Goal: Task Accomplishment & Management: Complete application form

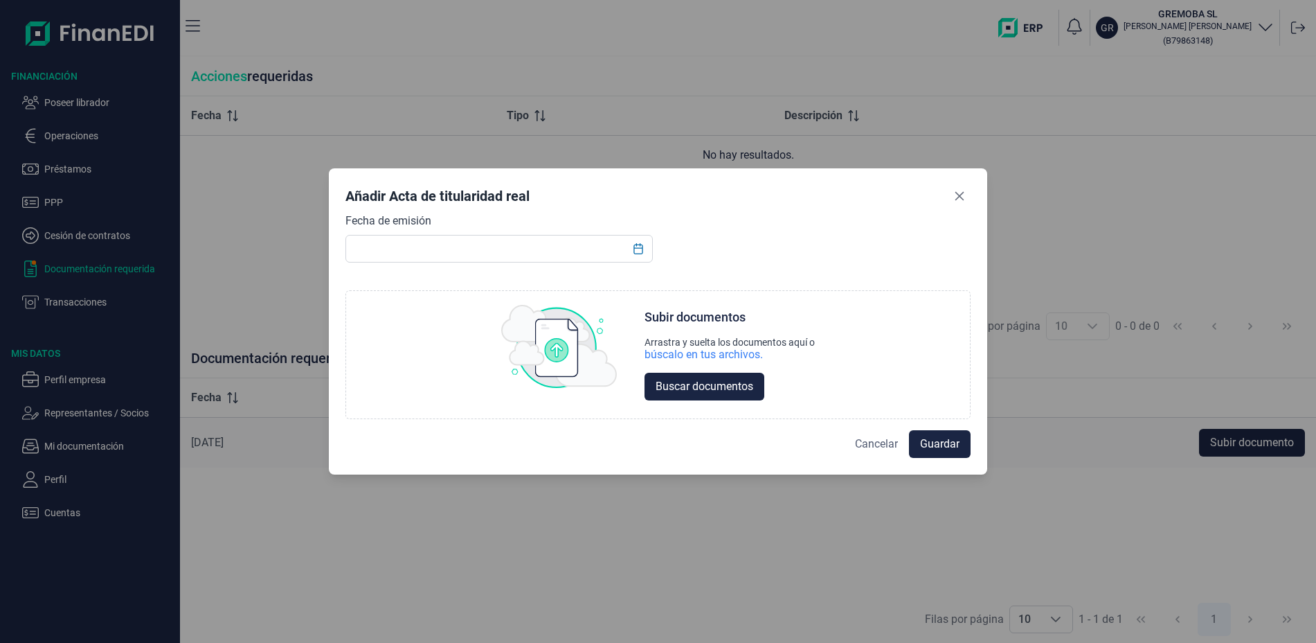
click at [889, 444] on span "Cancelar" at bounding box center [876, 444] width 43 height 17
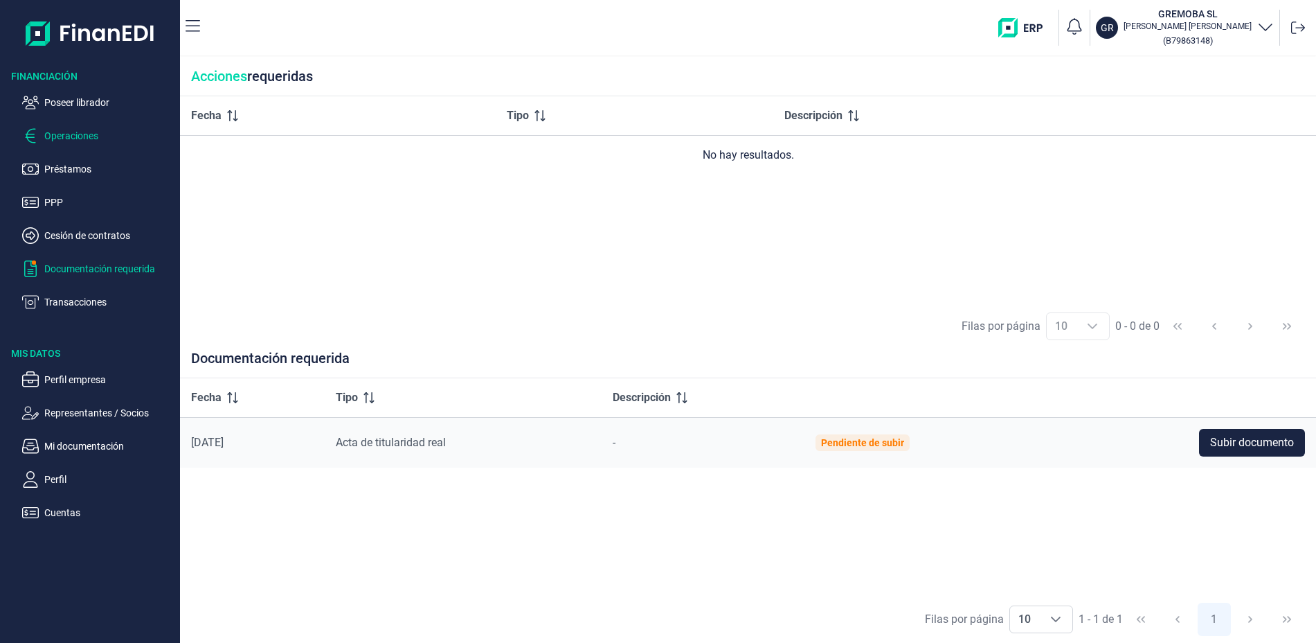
click at [86, 134] on p "Operaciones" at bounding box center [109, 135] width 130 height 17
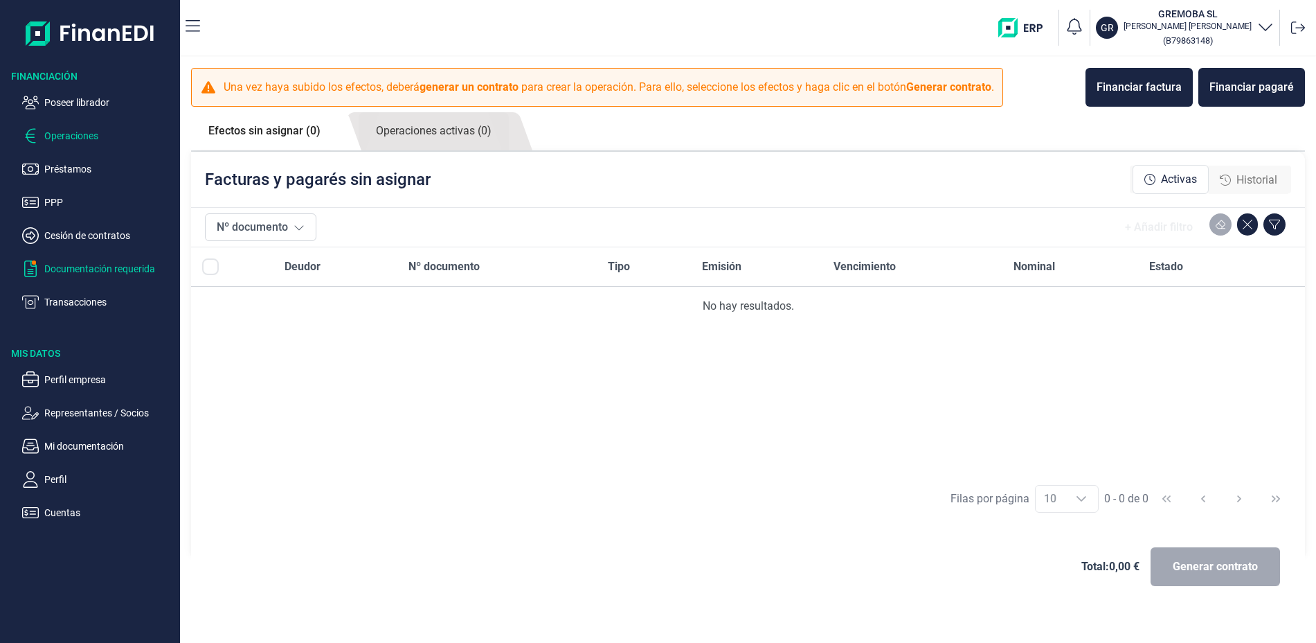
click at [75, 266] on p "Documentación requerida" at bounding box center [109, 268] width 130 height 17
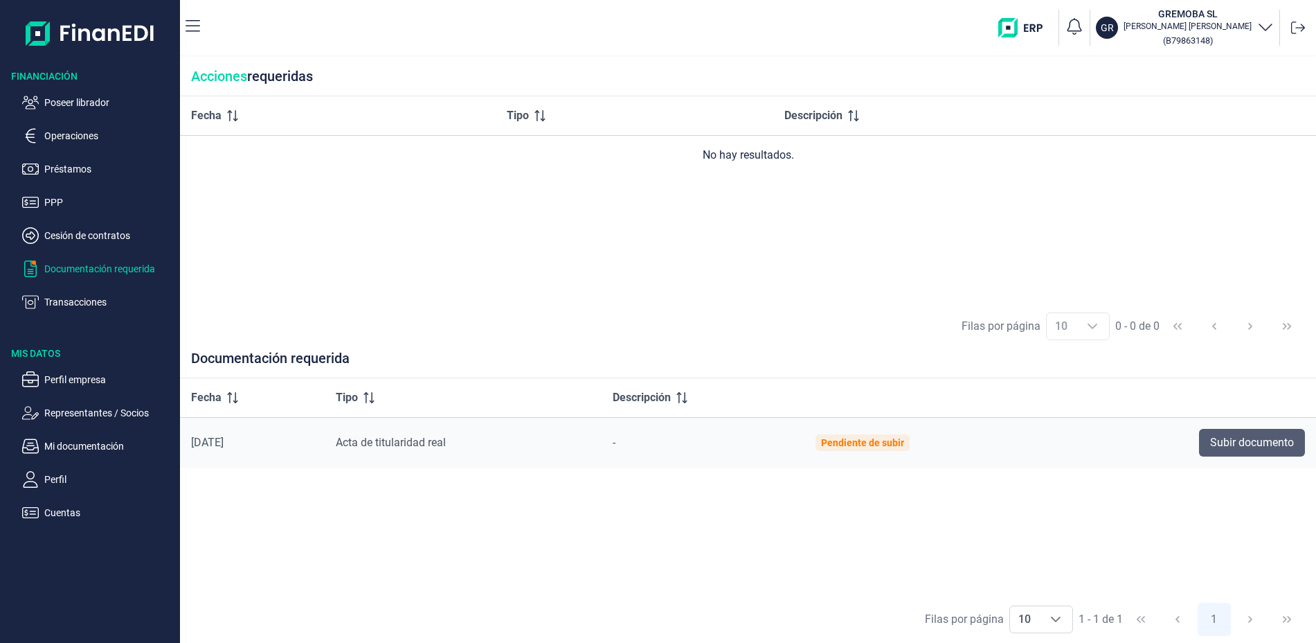
click at [1283, 435] on span "Subir documento" at bounding box center [1252, 442] width 84 height 17
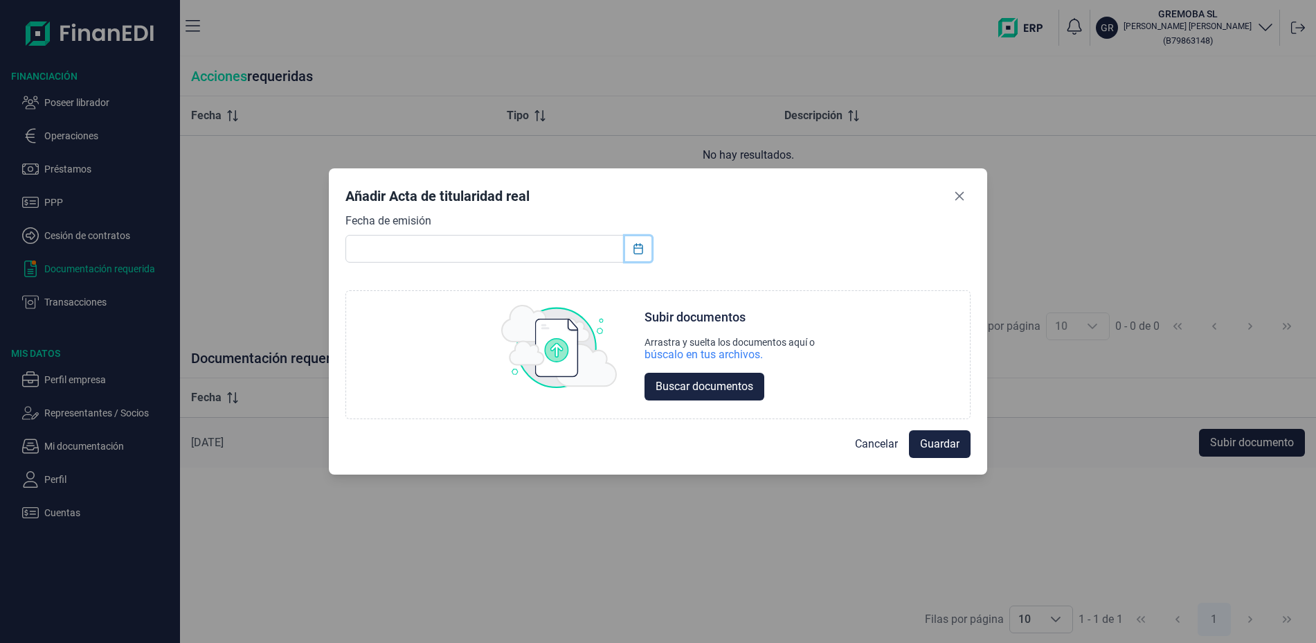
click at [636, 247] on icon "Choose Date" at bounding box center [638, 248] width 11 height 11
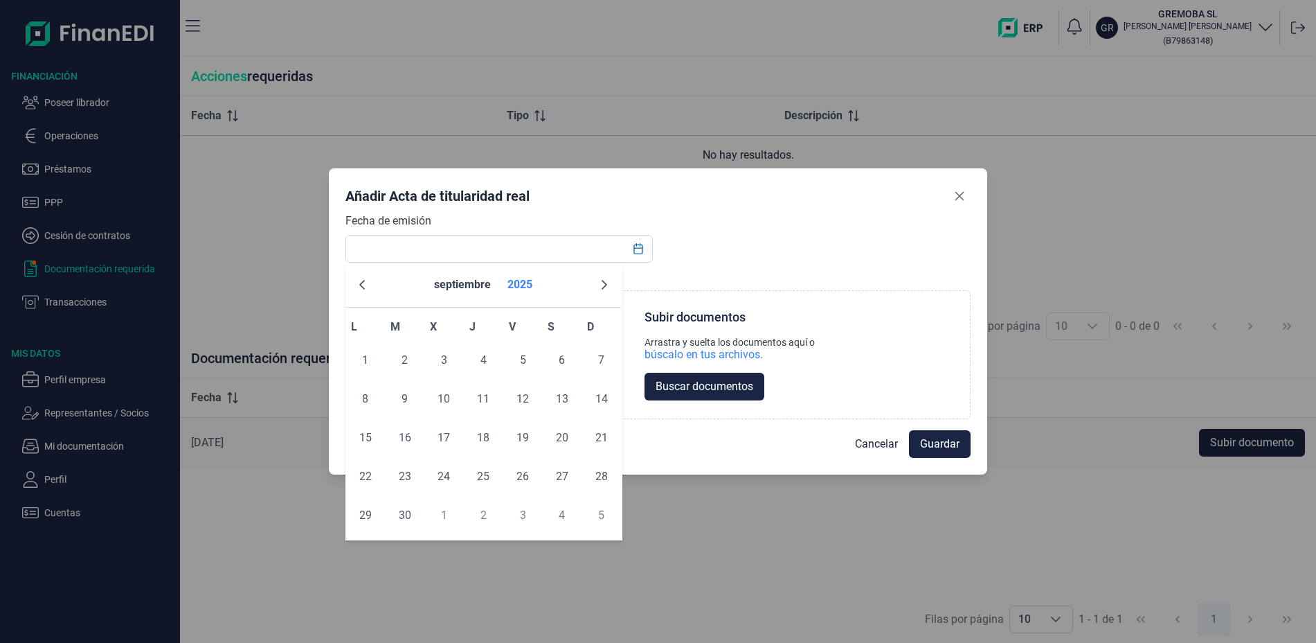
click at [525, 280] on button "2025" at bounding box center [520, 284] width 36 height 33
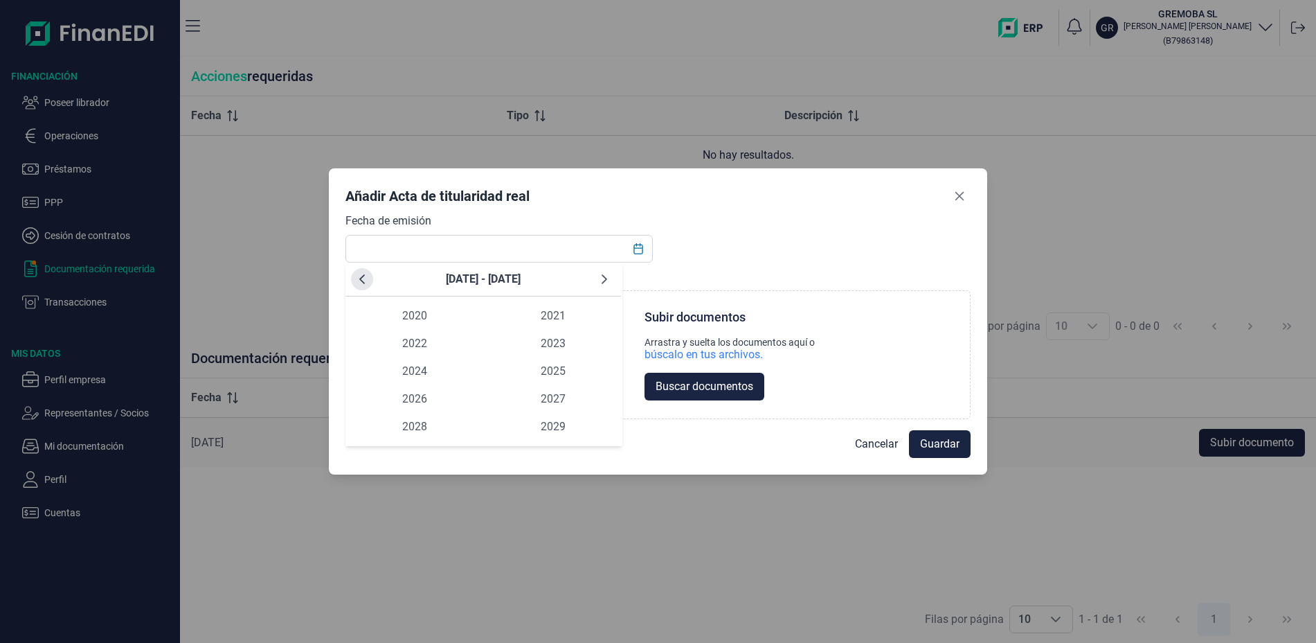
click at [363, 280] on icon "Previous Decade" at bounding box center [362, 279] width 11 height 11
click at [411, 345] on span "2012" at bounding box center [415, 344] width 138 height 28
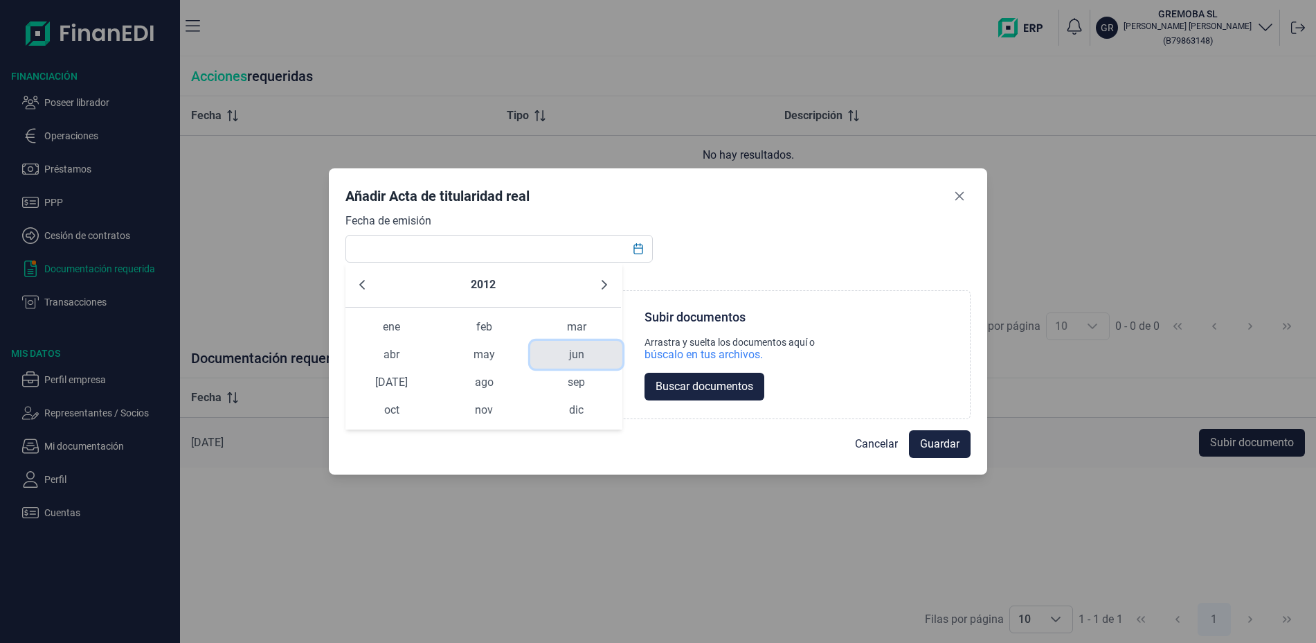
click at [571, 350] on span "jun" at bounding box center [576, 355] width 92 height 28
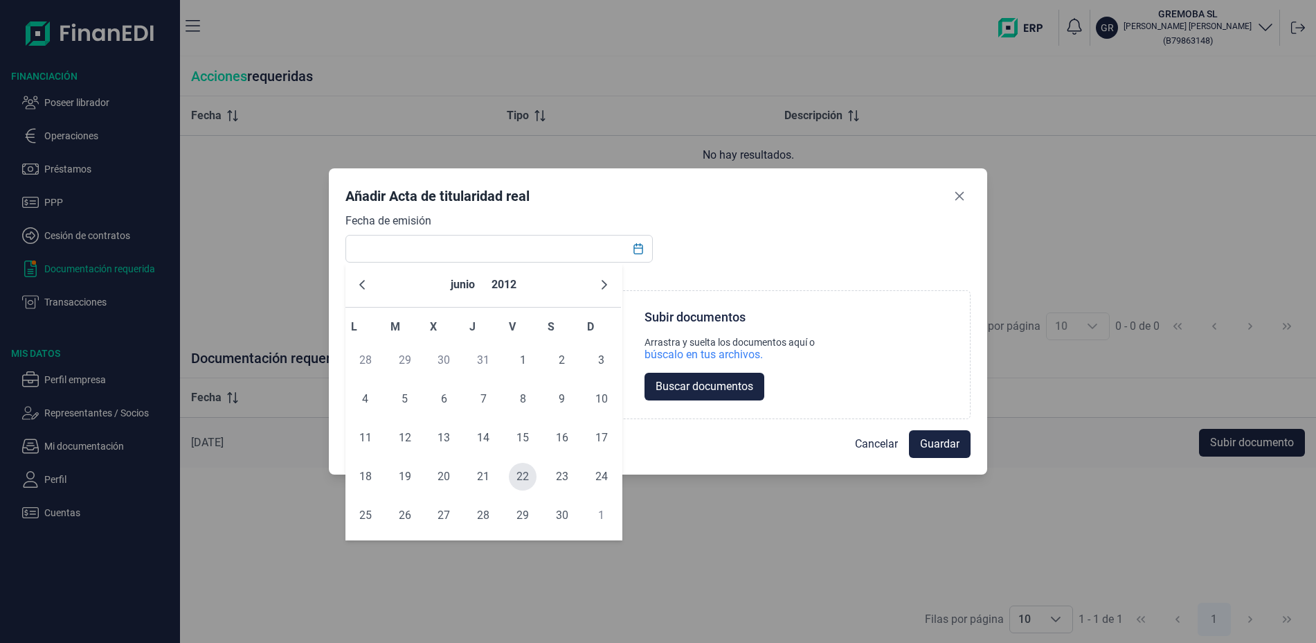
click at [520, 474] on span "22" at bounding box center [523, 477] width 28 height 28
type input "22/06/2012"
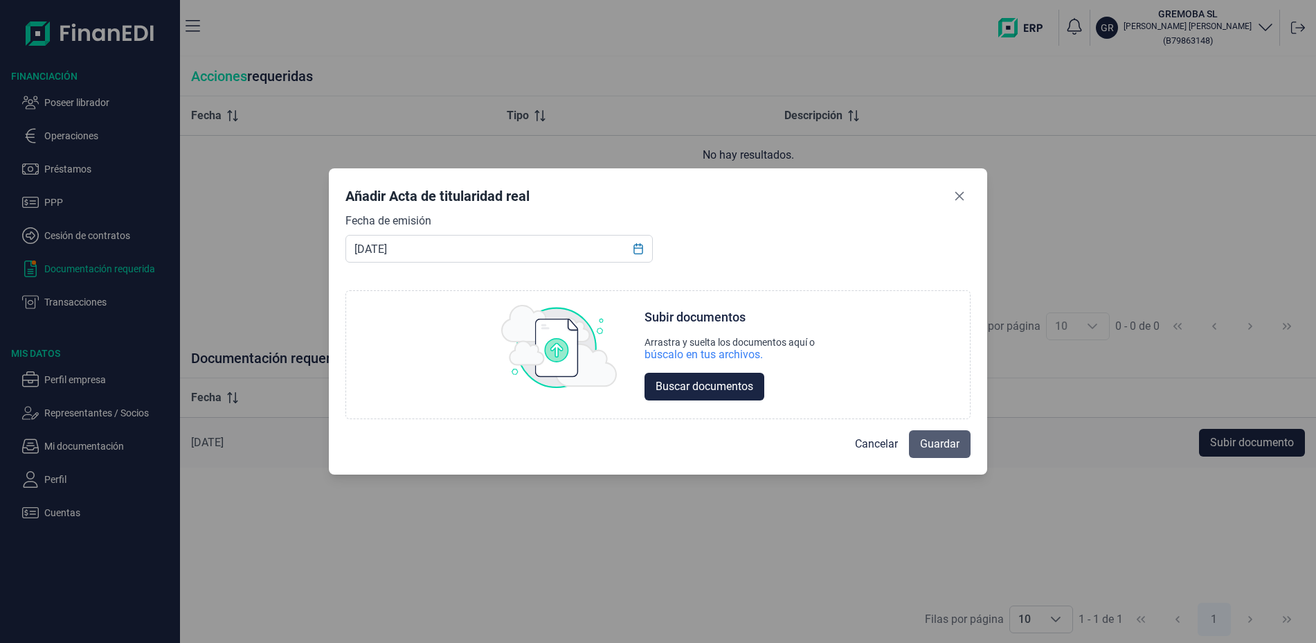
click at [924, 445] on span "Guardar" at bounding box center [939, 444] width 39 height 17
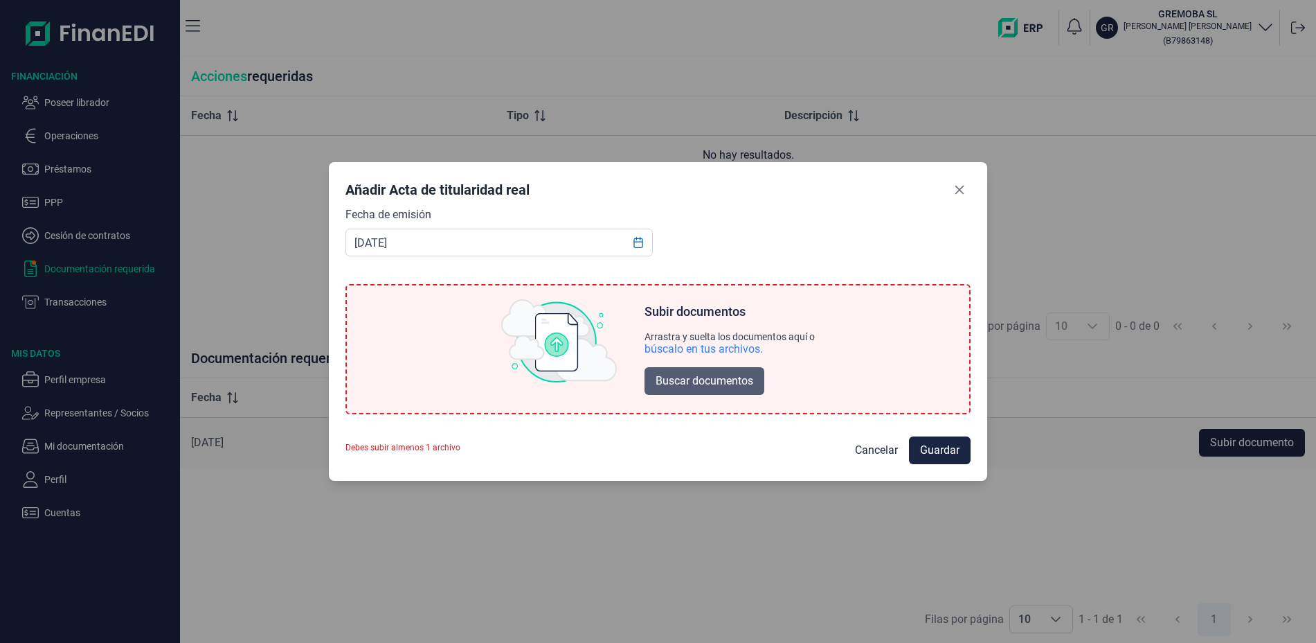
click at [731, 383] on span "Buscar documentos" at bounding box center [705, 381] width 98 height 17
click at [715, 347] on div "búscalo en tus archivos." at bounding box center [704, 349] width 118 height 14
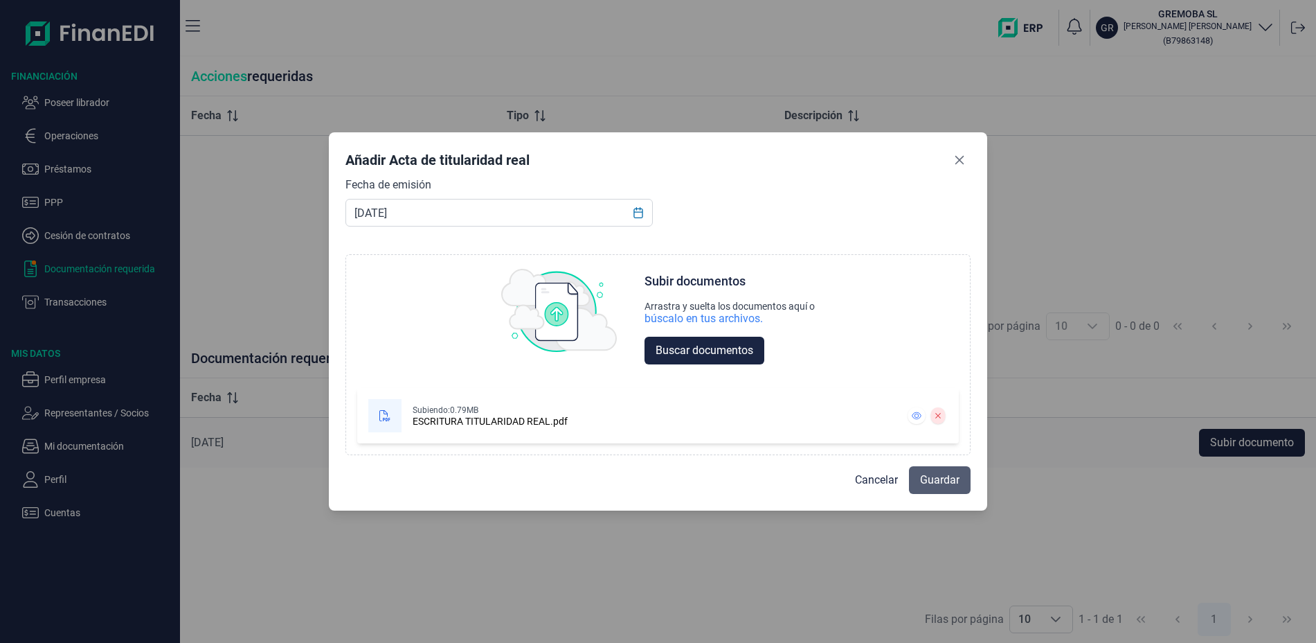
click at [934, 481] on span "Guardar" at bounding box center [939, 480] width 39 height 17
click at [939, 483] on span "Guardar" at bounding box center [939, 480] width 39 height 17
click at [942, 483] on span "Guardar" at bounding box center [939, 480] width 39 height 17
click at [958, 160] on icon "Close" at bounding box center [959, 159] width 11 height 11
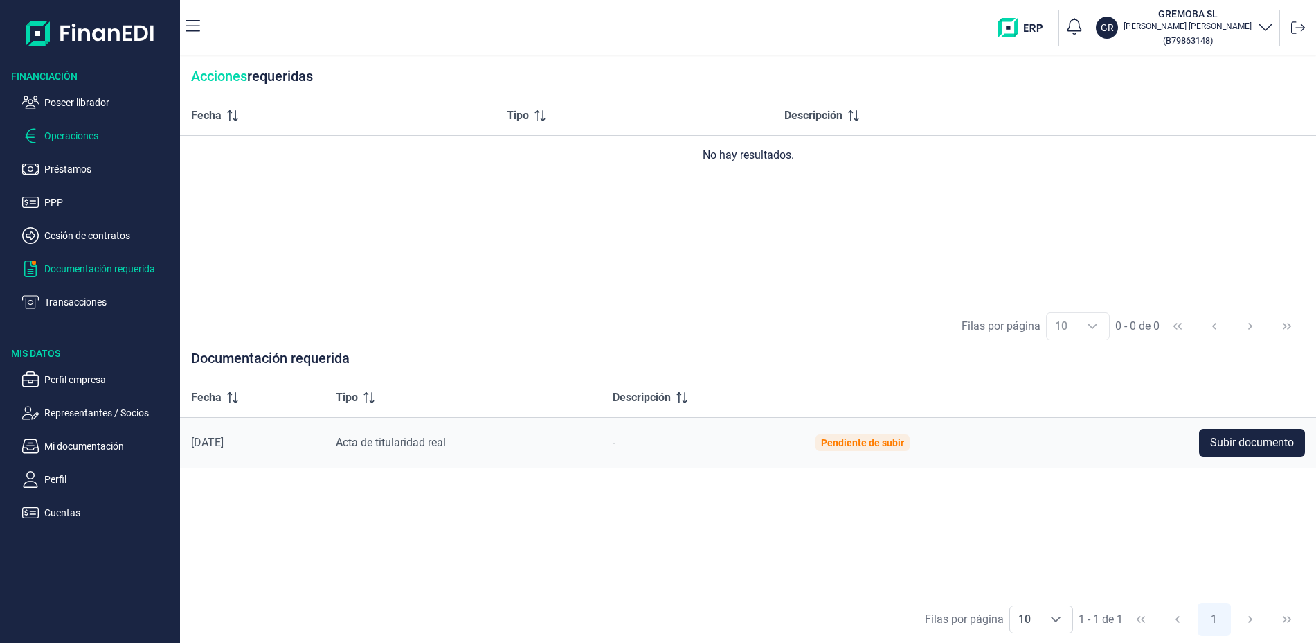
click at [78, 143] on p "Operaciones" at bounding box center [109, 135] width 130 height 17
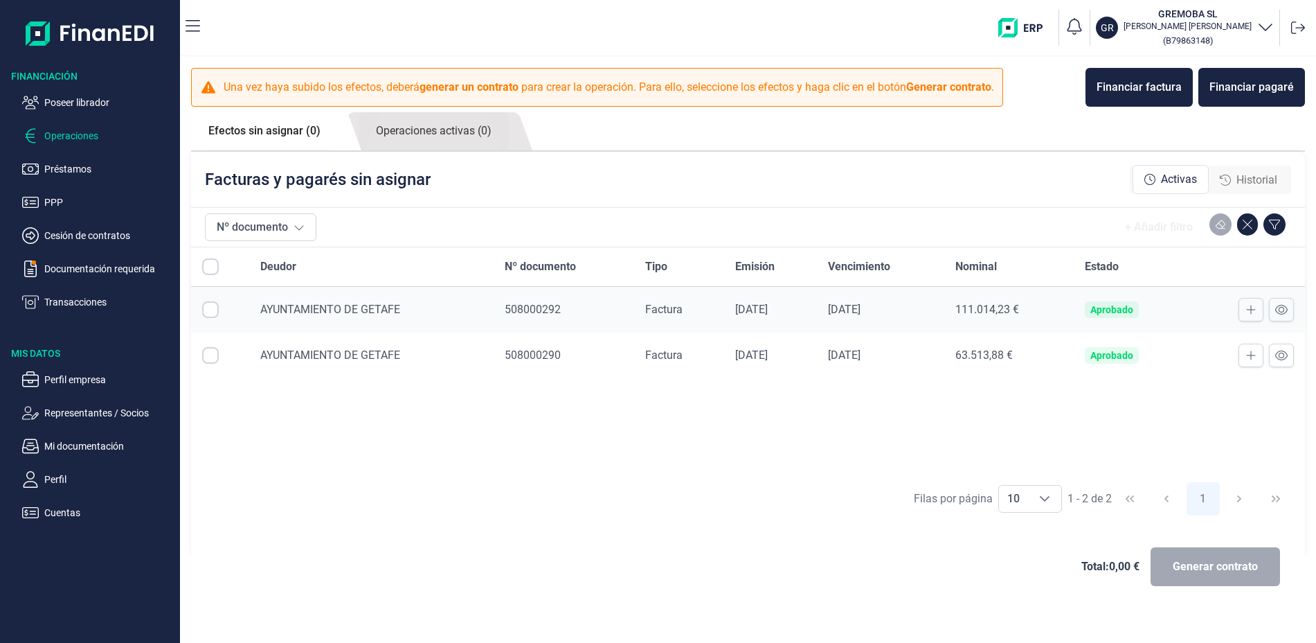
checkbox input "true"
drag, startPoint x: 76, startPoint y: 129, endPoint x: 75, endPoint y: 136, distance: 7.1
click at [75, 136] on p "Operaciones" at bounding box center [109, 135] width 130 height 17
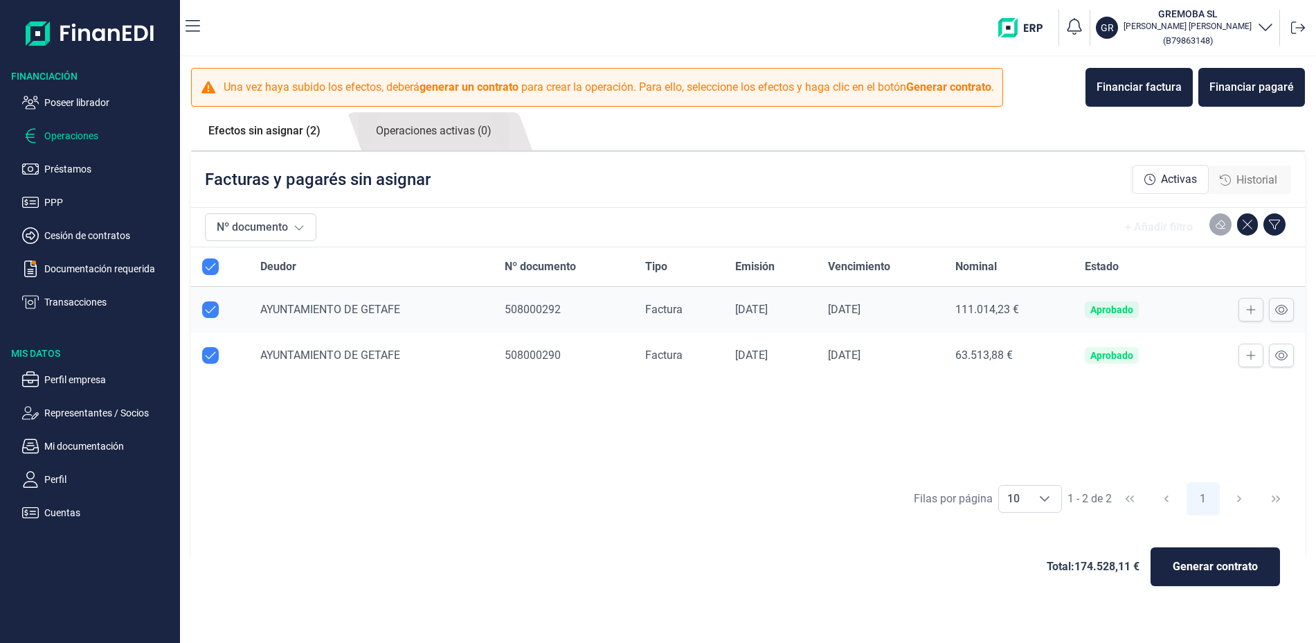
click at [75, 132] on p "Operaciones" at bounding box center [109, 135] width 130 height 17
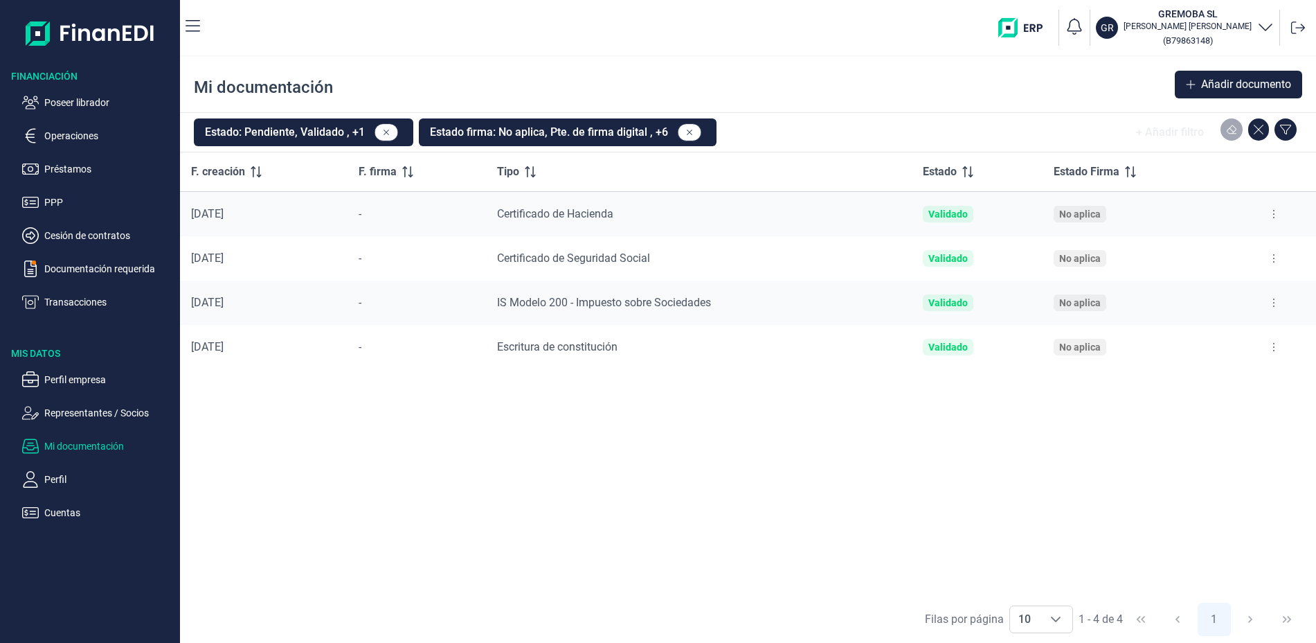
click at [1276, 304] on button at bounding box center [1274, 303] width 25 height 22
click at [1212, 337] on span "Ver documento" at bounding box center [1189, 337] width 66 height 14
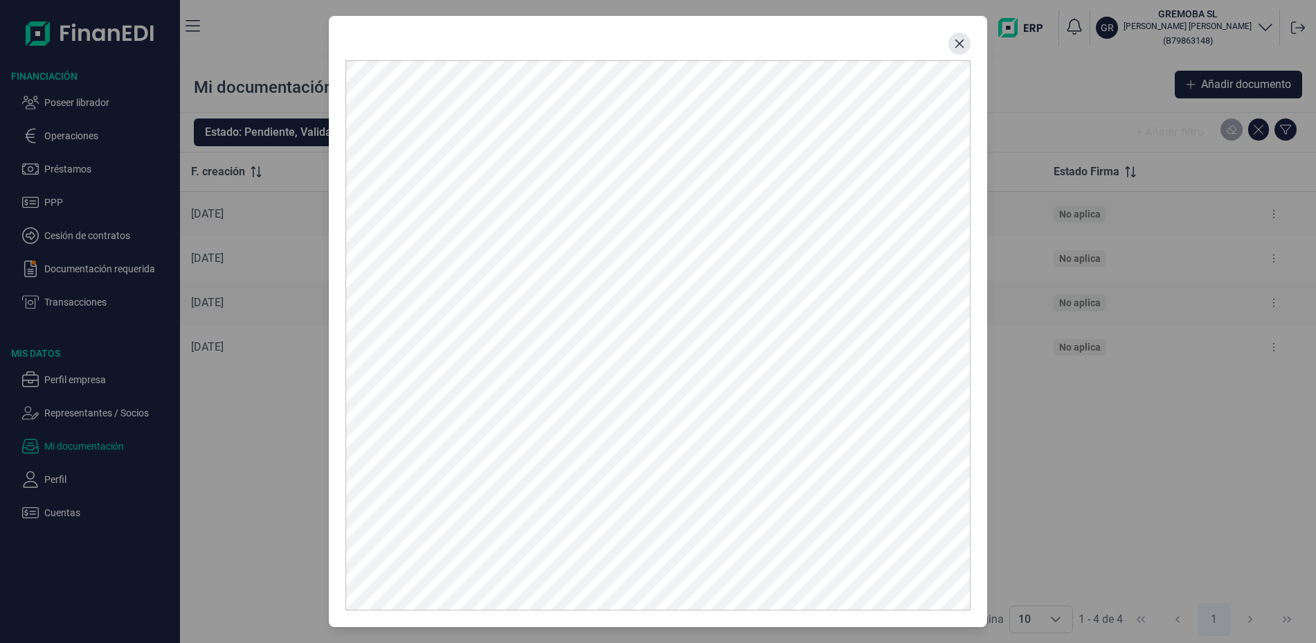
click at [958, 44] on icon "Close" at bounding box center [959, 43] width 11 height 11
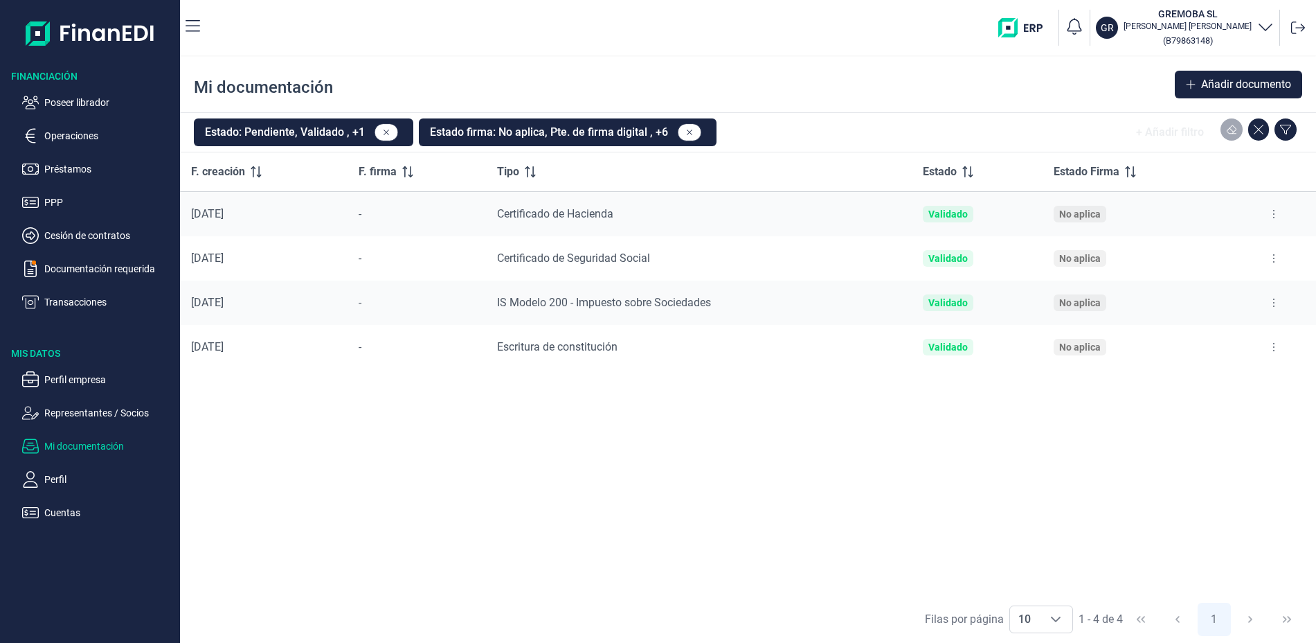
click at [78, 124] on ul "Poseer librador Operaciones Préstamos PPP Cesión de contratos Documentación req…" at bounding box center [90, 196] width 180 height 227
click at [78, 133] on p "Operaciones" at bounding box center [109, 135] width 130 height 17
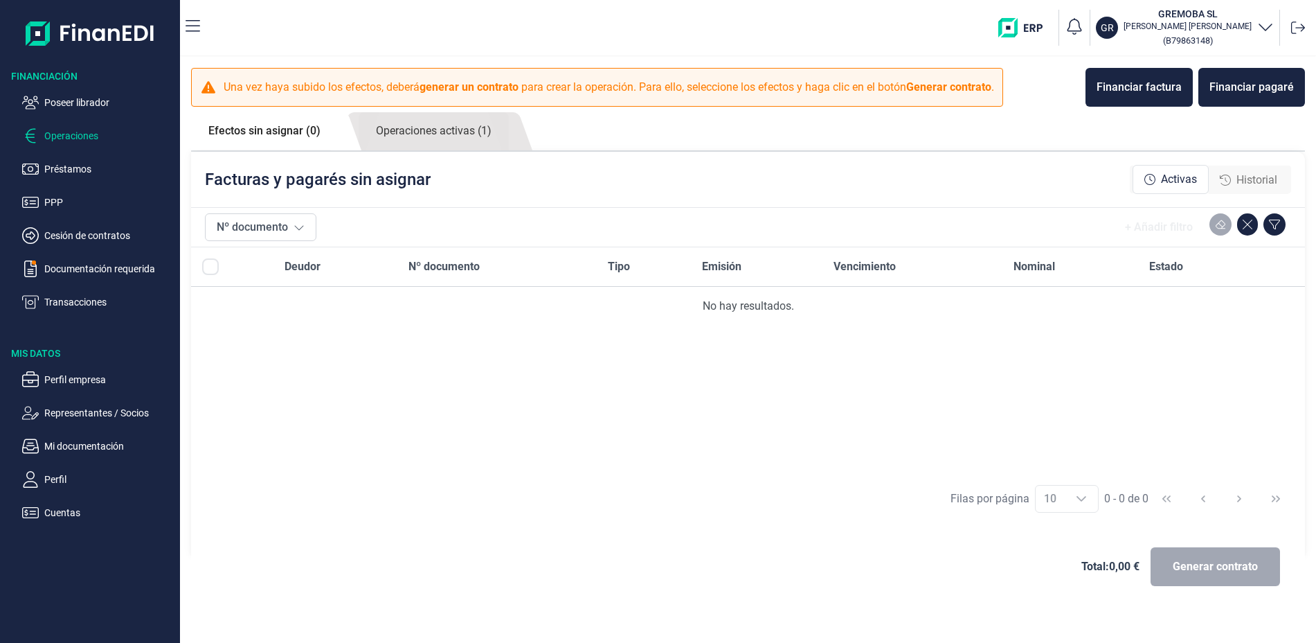
click at [84, 140] on p "Operaciones" at bounding box center [109, 135] width 130 height 17
click at [69, 133] on p "Operaciones" at bounding box center [109, 135] width 130 height 17
click at [438, 130] on link "Operaciones activas (1)" at bounding box center [434, 131] width 150 height 38
